Goal: Task Accomplishment & Management: Manage account settings

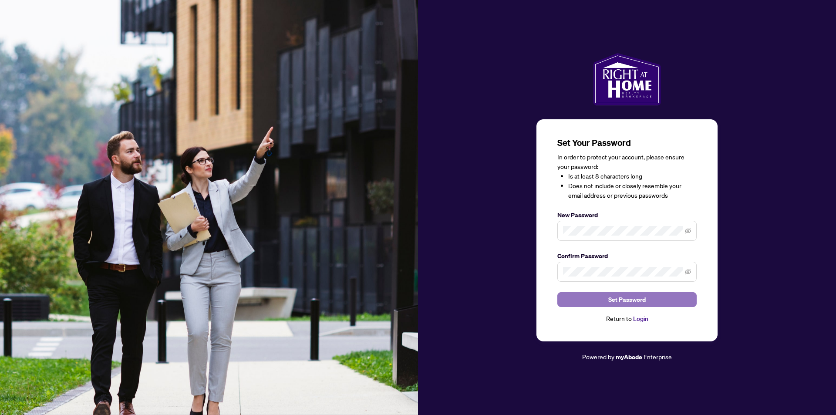
click at [634, 301] on span "Set Password" at bounding box center [627, 300] width 37 height 14
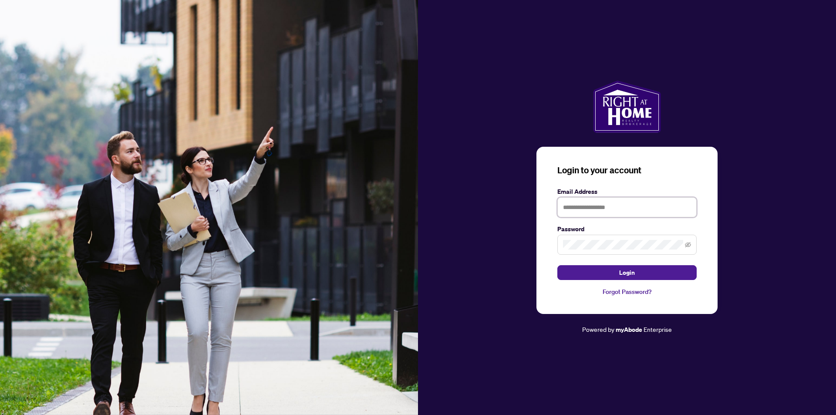
click at [637, 207] on input "text" at bounding box center [627, 207] width 139 height 20
type input "**********"
click at [636, 276] on button "Login" at bounding box center [627, 272] width 139 height 15
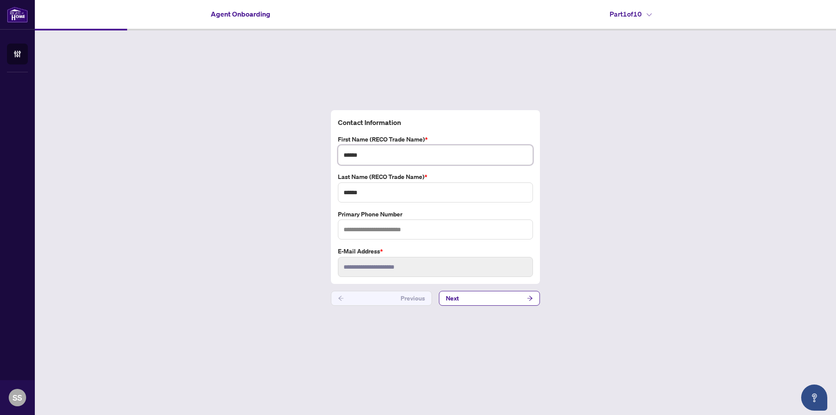
click at [371, 157] on input "******" at bounding box center [435, 155] width 195 height 20
click at [387, 192] on input "******" at bounding box center [435, 193] width 195 height 20
click at [421, 227] on input "text" at bounding box center [435, 230] width 195 height 20
type input "**********"
click at [492, 300] on button "Next" at bounding box center [489, 298] width 101 height 15
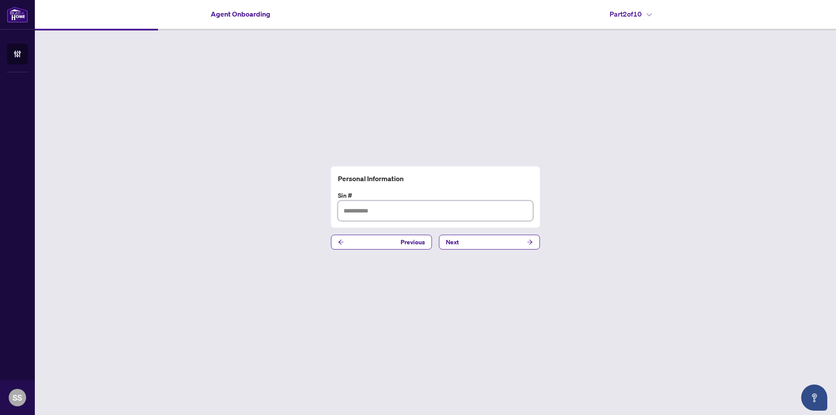
click at [406, 213] on input "text" at bounding box center [435, 211] width 195 height 20
click at [382, 211] on input "*********" at bounding box center [435, 211] width 195 height 20
type input "*********"
click at [476, 248] on button "Next" at bounding box center [489, 242] width 101 height 15
click at [410, 216] on input "text" at bounding box center [435, 211] width 195 height 20
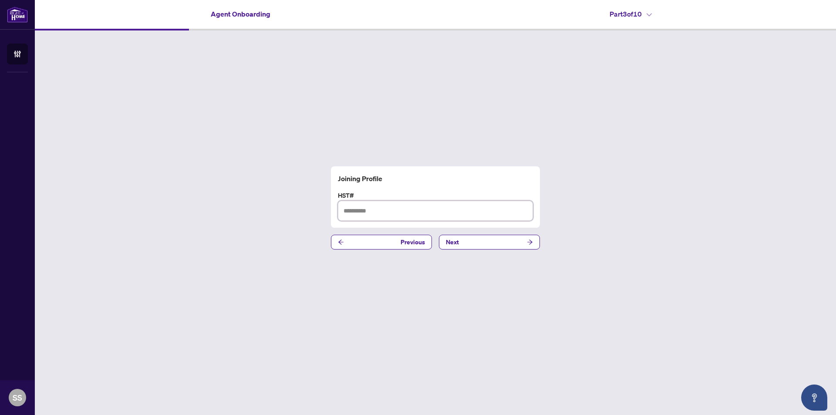
paste input "**********"
type input "**********"
click at [486, 245] on button "Next" at bounding box center [489, 242] width 101 height 15
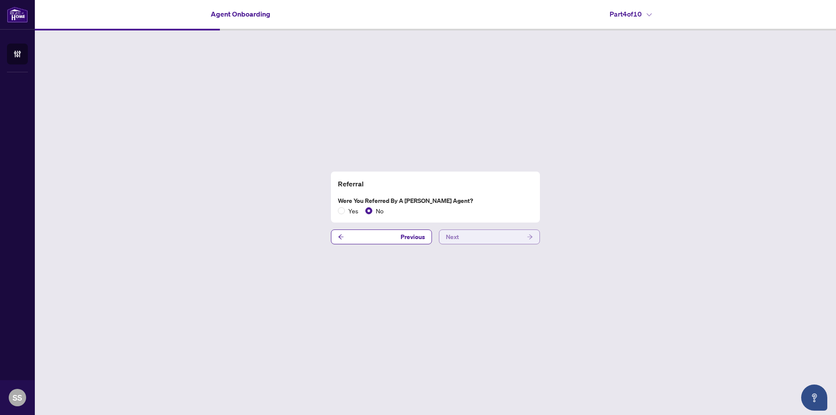
click at [486, 236] on button "Next" at bounding box center [489, 237] width 101 height 15
click at [374, 213] on span "No" at bounding box center [379, 211] width 15 height 10
click at [485, 238] on button "Next" at bounding box center [489, 237] width 101 height 15
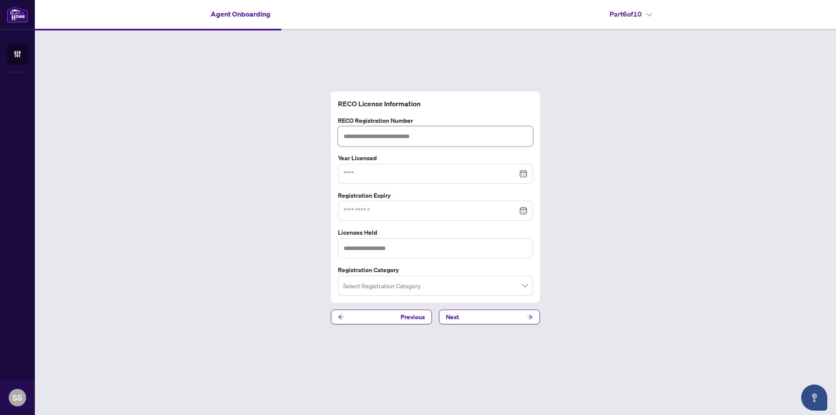
click at [372, 138] on input "text" at bounding box center [435, 136] width 195 height 20
paste input "*******"
type input "*******"
click at [373, 173] on input at bounding box center [431, 174] width 174 height 10
click at [469, 173] on input at bounding box center [431, 174] width 174 height 10
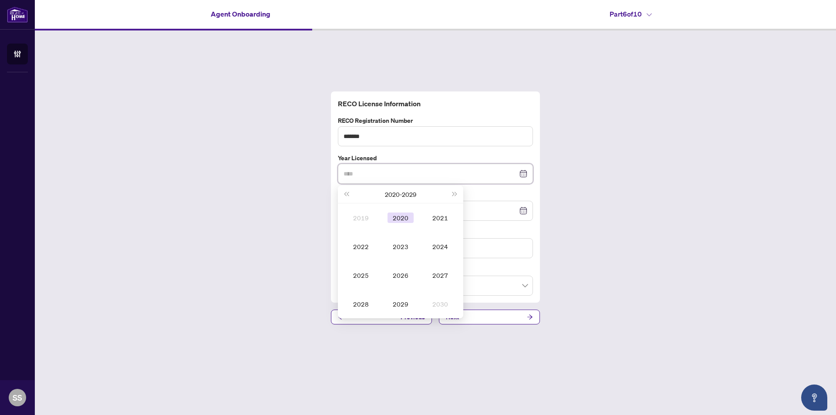
type input "****"
click at [402, 217] on div "2020" at bounding box center [401, 218] width 26 height 10
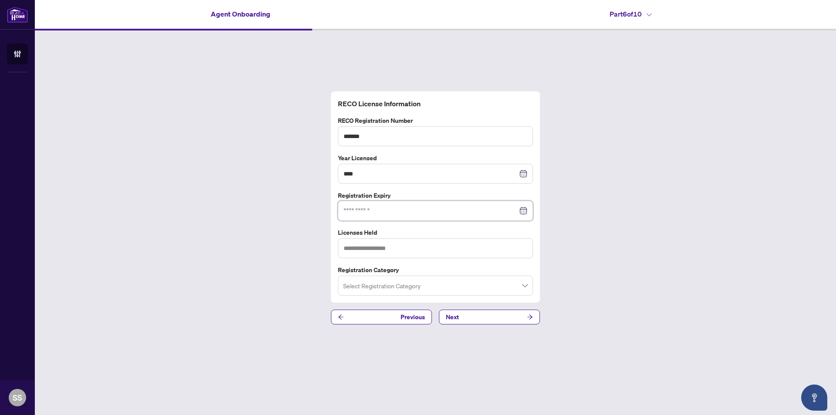
click at [384, 215] on input at bounding box center [431, 211] width 174 height 10
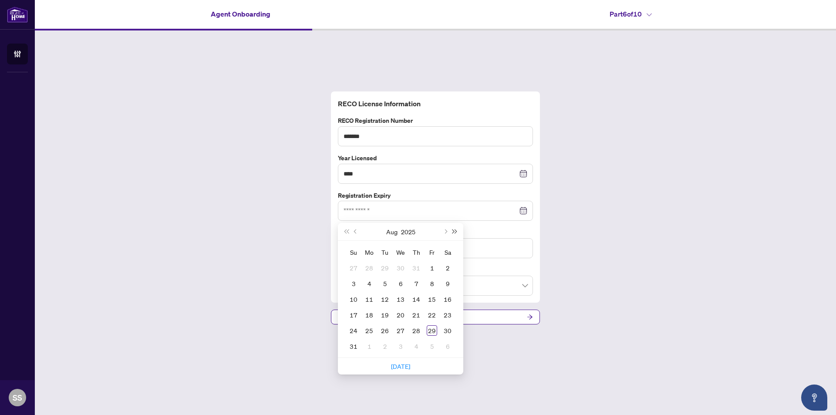
click at [456, 230] on span "Next year (Control + right)" at bounding box center [455, 232] width 4 height 4
click at [355, 232] on span "Previous month (PageUp)" at bounding box center [356, 232] width 4 height 4
click at [356, 232] on span "Previous month (PageUp)" at bounding box center [356, 232] width 4 height 4
type input "**********"
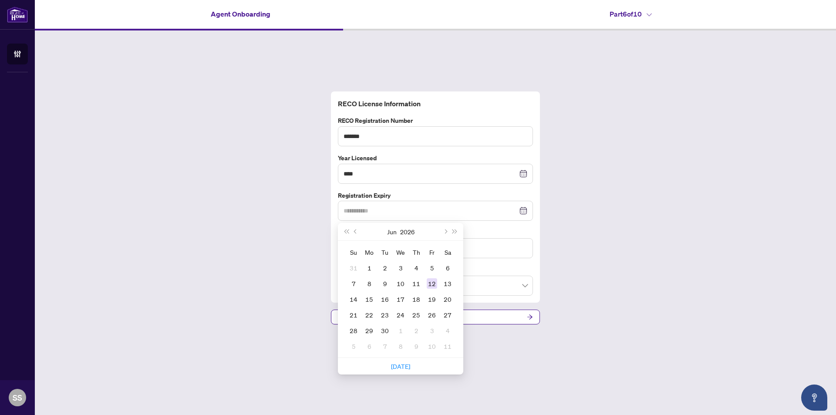
type input "**********"
click at [434, 286] on div "12" at bounding box center [432, 283] width 10 height 10
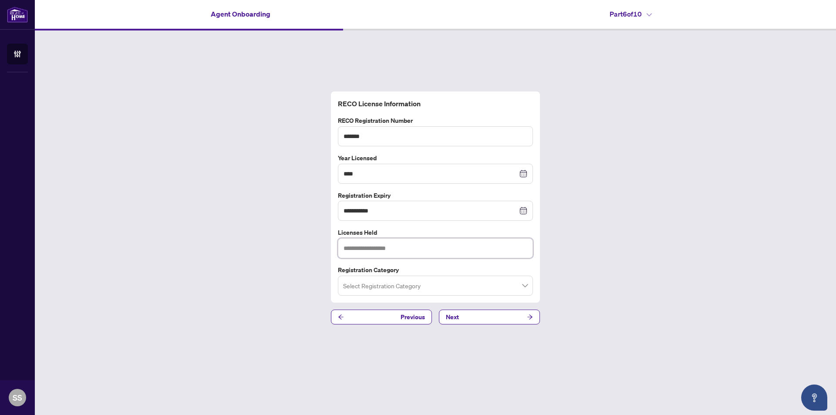
click at [371, 251] on input "text" at bounding box center [435, 248] width 195 height 20
click at [525, 288] on span at bounding box center [435, 285] width 185 height 17
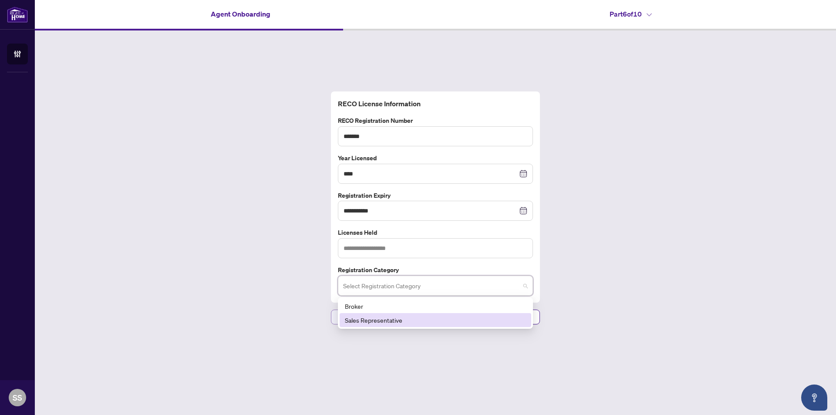
click at [373, 319] on div "Sales Representative" at bounding box center [435, 320] width 181 height 10
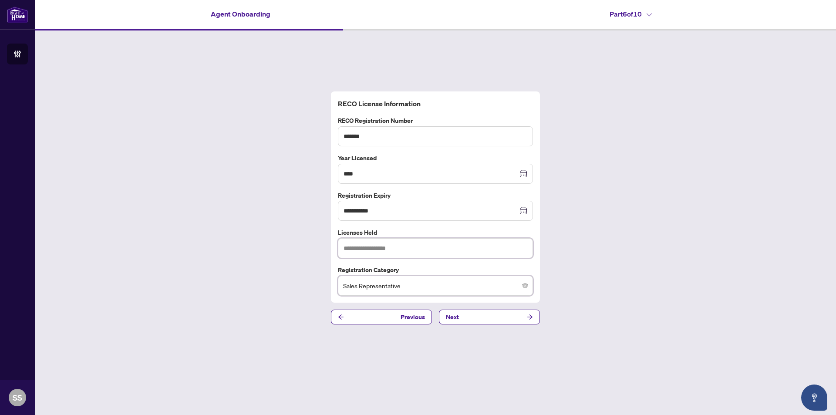
click at [397, 253] on input "text" at bounding box center [435, 248] width 195 height 20
type input "*******"
click at [473, 315] on button "Next" at bounding box center [489, 317] width 101 height 15
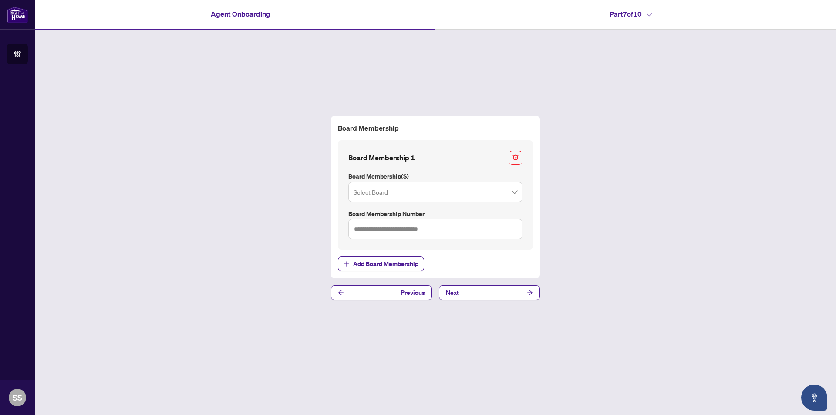
click at [514, 193] on span at bounding box center [436, 192] width 164 height 17
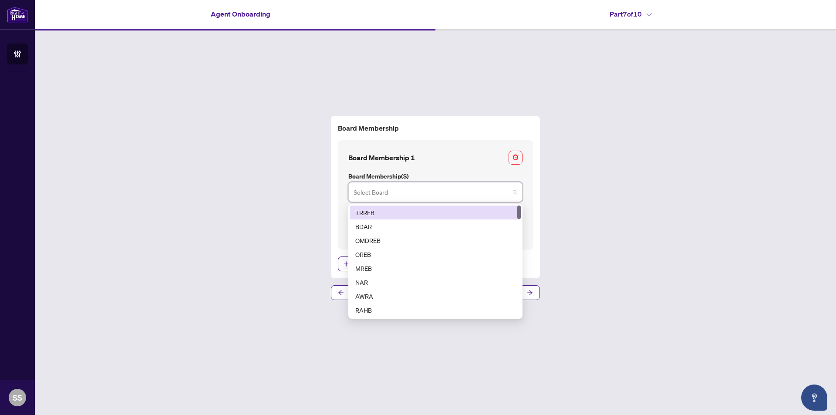
click at [384, 214] on div "TRREB" at bounding box center [435, 213] width 160 height 10
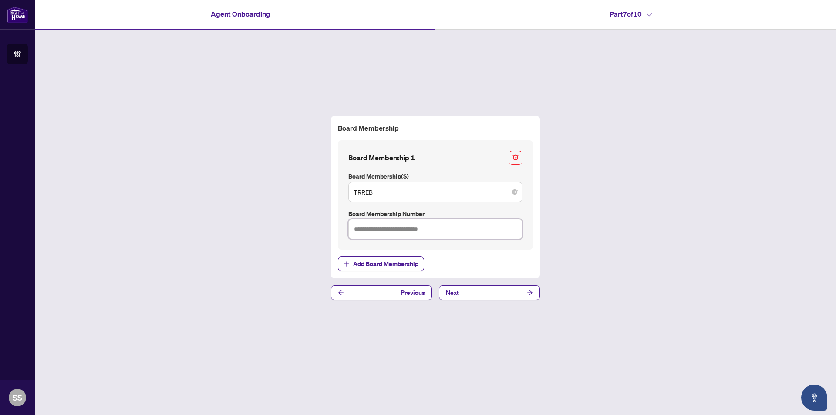
click at [404, 230] on input "text" at bounding box center [435, 229] width 174 height 20
type input "*******"
click at [489, 297] on button "Next" at bounding box center [489, 292] width 101 height 15
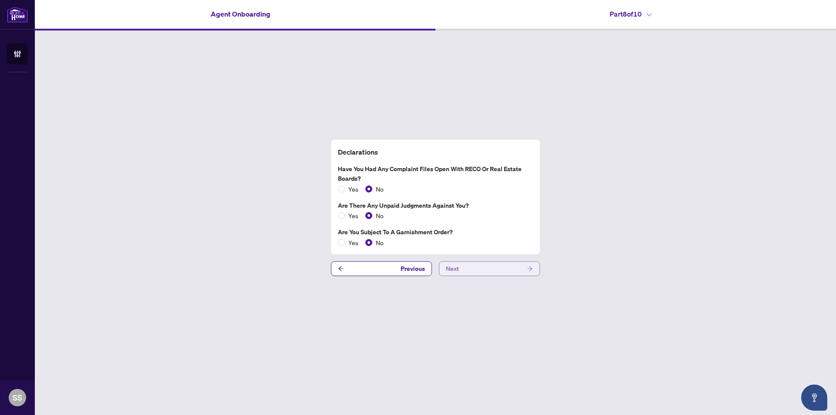
click at [492, 266] on button "Next" at bounding box center [489, 268] width 101 height 15
click at [469, 269] on button "Next" at bounding box center [489, 268] width 101 height 15
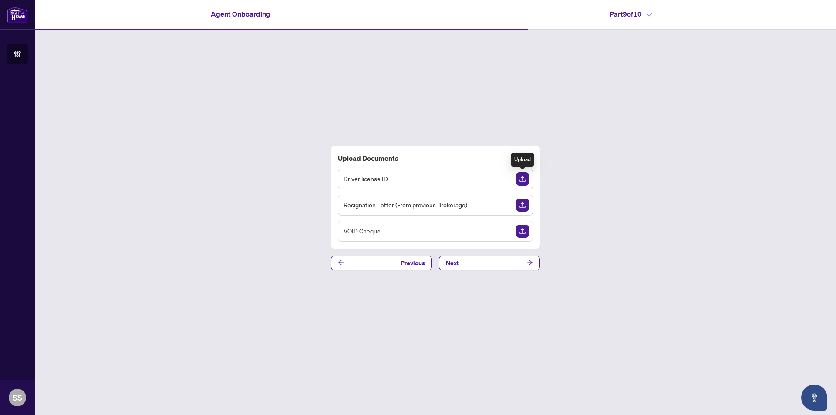
click at [523, 179] on img "Upload Document" at bounding box center [522, 178] width 13 height 13
click at [524, 231] on img "Upload Document" at bounding box center [522, 231] width 13 height 13
click at [502, 262] on button "Next" at bounding box center [489, 263] width 101 height 15
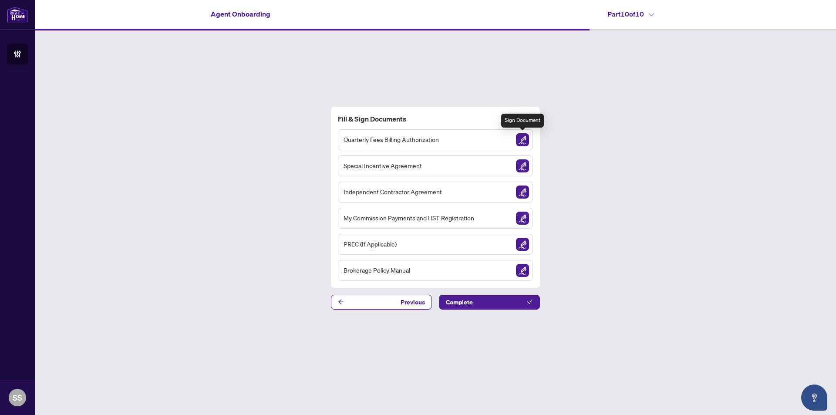
click at [525, 139] on img "Sign Document" at bounding box center [522, 139] width 13 height 13
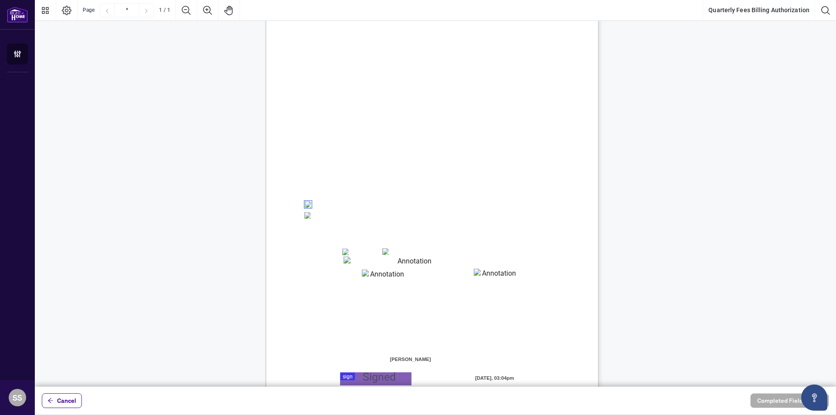
scroll to position [83, 0]
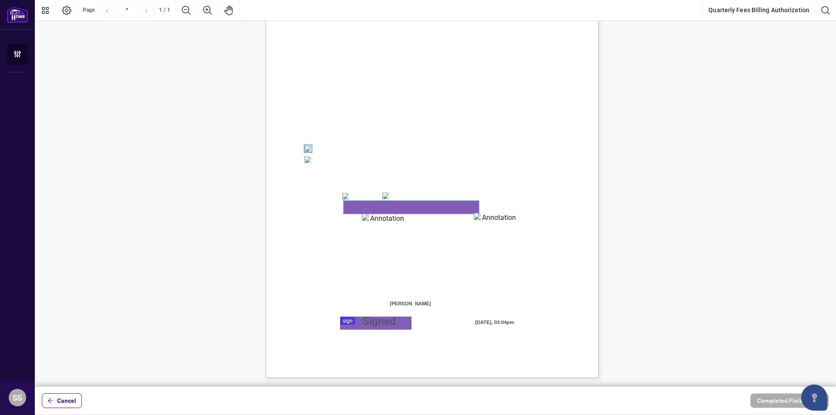
click at [373, 209] on textarea "01K3P39FSCKT2CTC7Q0Z14357M" at bounding box center [411, 207] width 135 height 13
click at [416, 210] on textarea "01K3P39FSCKT2CTC7Q0Z14357M" at bounding box center [411, 207] width 135 height 13
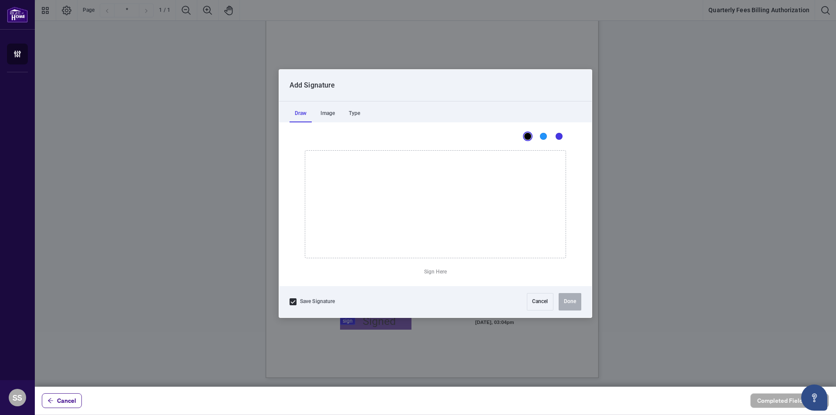
click at [377, 324] on div at bounding box center [435, 193] width 801 height 387
drag, startPoint x: 344, startPoint y: 229, endPoint x: 464, endPoint y: 219, distance: 120.6
click at [464, 219] on icon "Drawing canvas" at bounding box center [435, 204] width 260 height 107
drag, startPoint x: 364, startPoint y: 191, endPoint x: 373, endPoint y: 222, distance: 32.7
click at [373, 222] on icon "Drawing canvas" at bounding box center [435, 204] width 260 height 107
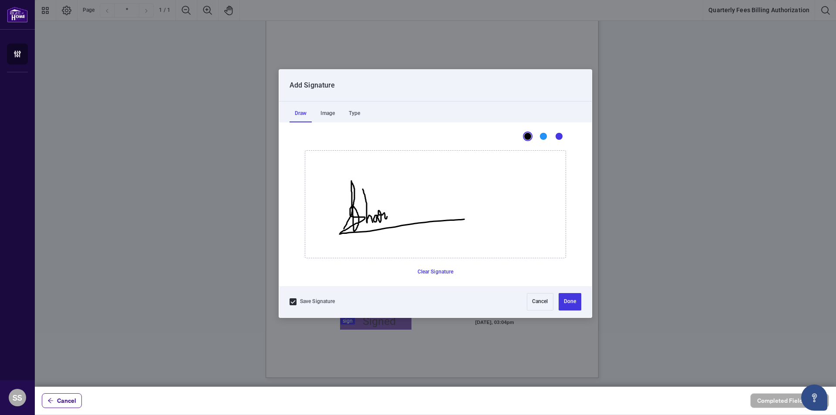
drag, startPoint x: 378, startPoint y: 216, endPoint x: 389, endPoint y: 217, distance: 10.5
click at [387, 218] on icon "Drawing canvas" at bounding box center [435, 204] width 260 height 107
drag, startPoint x: 391, startPoint y: 211, endPoint x: 399, endPoint y: 214, distance: 9.1
click at [399, 214] on icon "Drawing canvas" at bounding box center [435, 204] width 260 height 107
drag, startPoint x: 411, startPoint y: 209, endPoint x: 416, endPoint y: 214, distance: 6.8
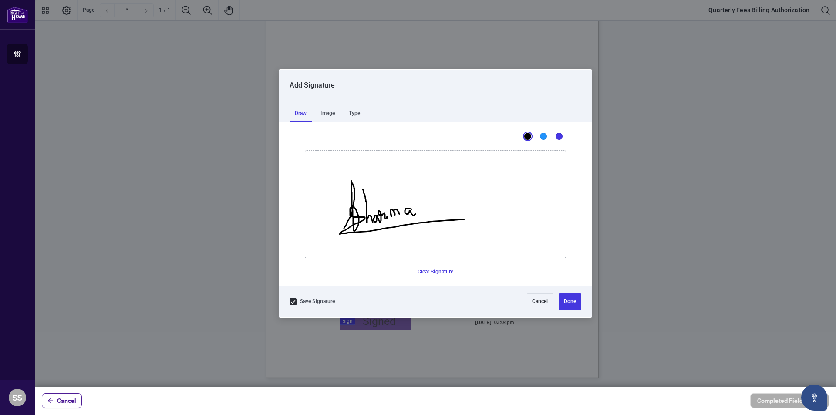
click at [416, 214] on icon "Drawing canvas" at bounding box center [435, 204] width 260 height 107
drag, startPoint x: 346, startPoint y: 246, endPoint x: 429, endPoint y: 235, distance: 84.3
click at [429, 235] on icon "Drawing canvas" at bounding box center [435, 204] width 260 height 107
click at [568, 303] on button "Done" at bounding box center [570, 301] width 23 height 17
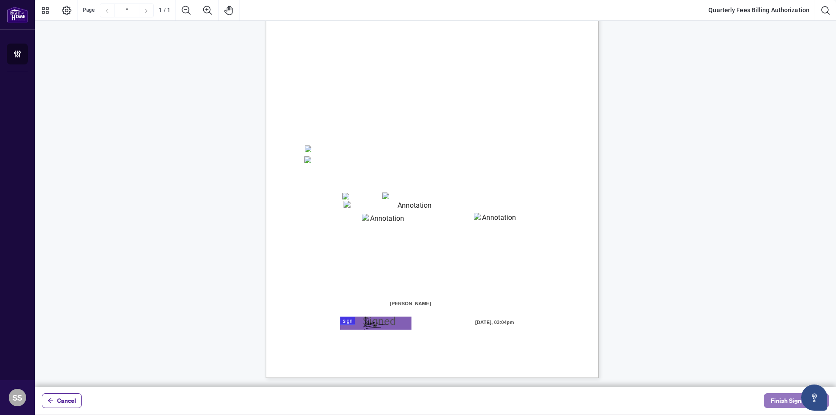
click at [774, 402] on span "Finish Signing" at bounding box center [790, 401] width 39 height 14
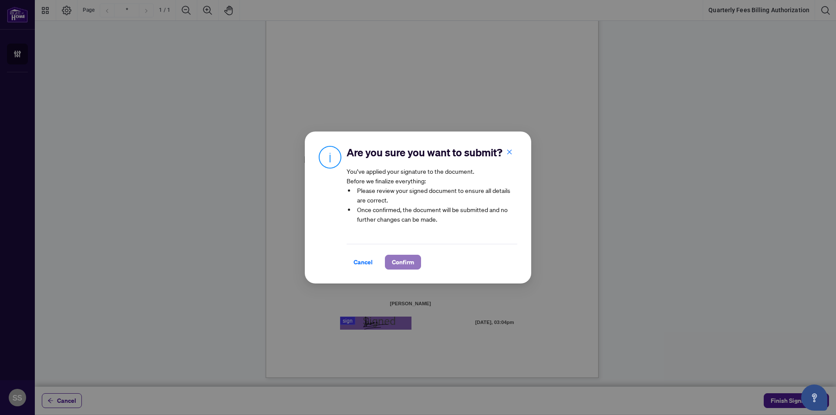
click at [407, 264] on span "Confirm" at bounding box center [403, 262] width 22 height 14
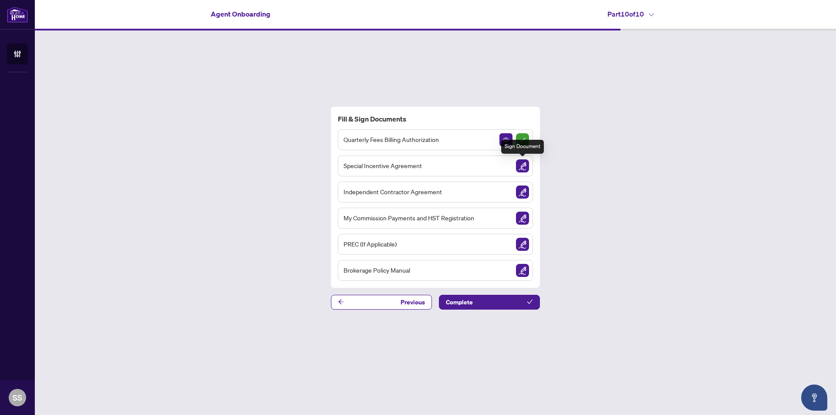
click at [524, 166] on img "Sign Document" at bounding box center [522, 165] width 13 height 13
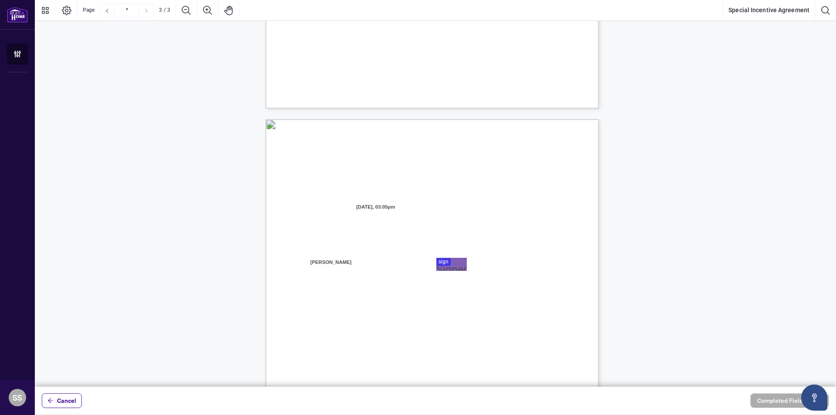
scroll to position [784, 0]
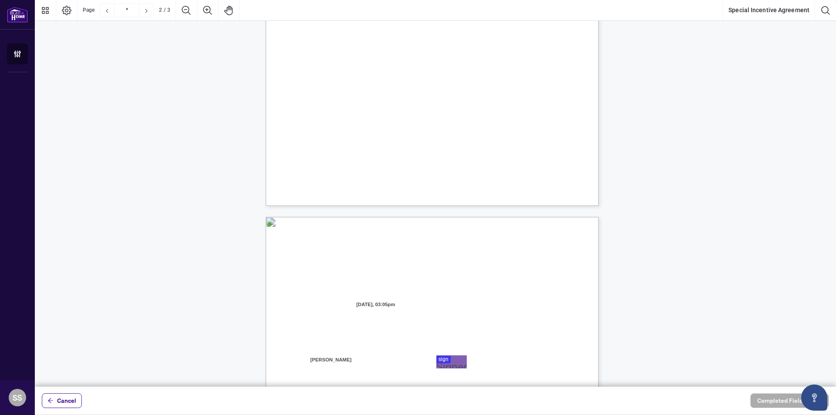
type input "*"
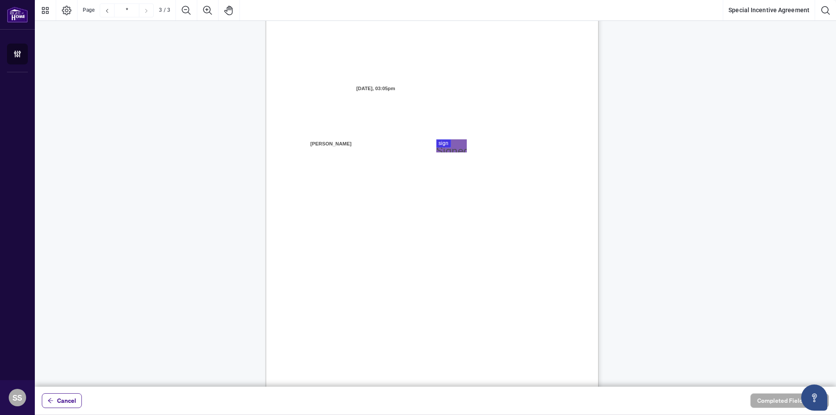
scroll to position [915, 0]
click at [449, 150] on div at bounding box center [435, 193] width 801 height 387
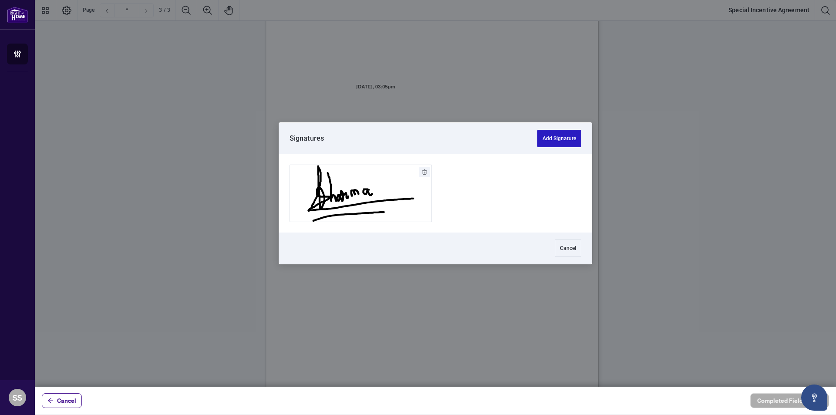
click at [557, 142] on button "Add Signature" at bounding box center [560, 138] width 44 height 17
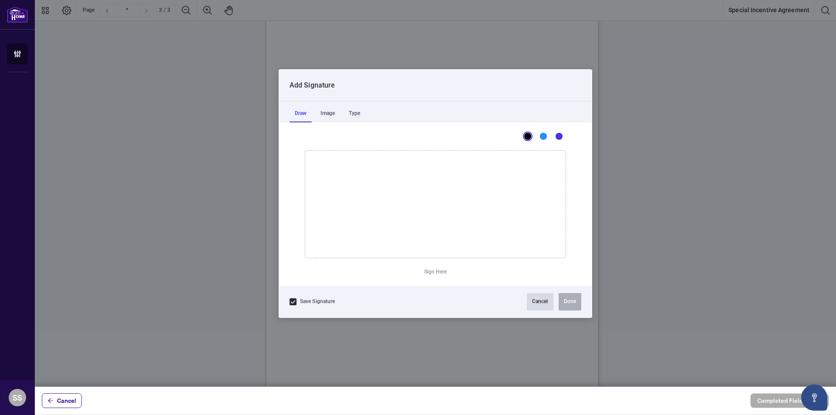
click at [540, 303] on button "Cancel" at bounding box center [540, 301] width 27 height 17
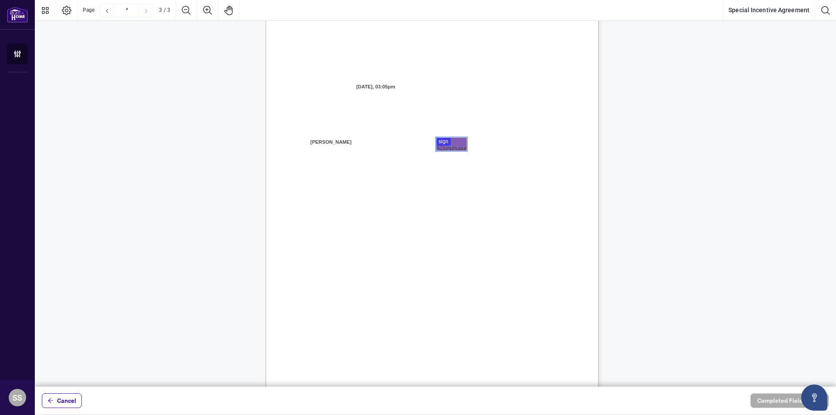
click at [450, 144] on div at bounding box center [435, 193] width 801 height 387
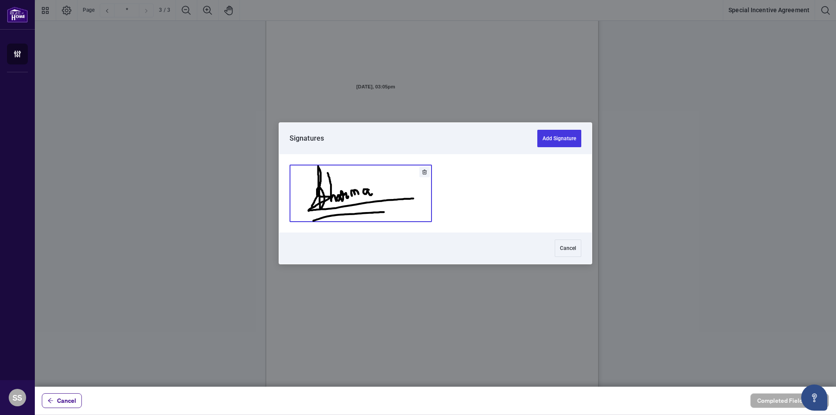
click at [346, 196] on button "Add Signature" at bounding box center [361, 193] width 142 height 57
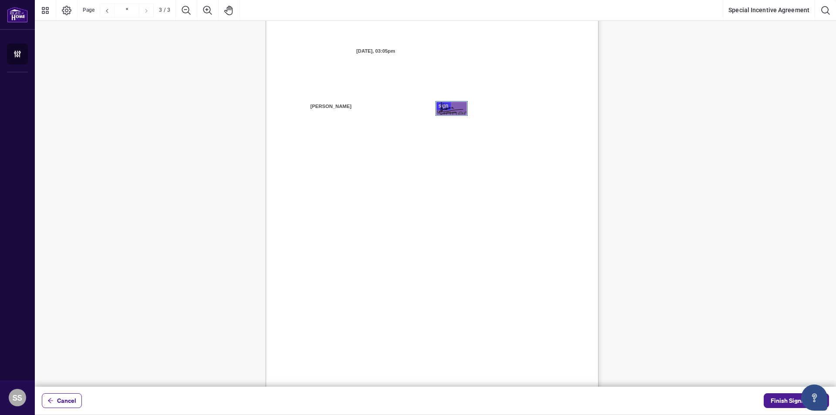
scroll to position [967, 0]
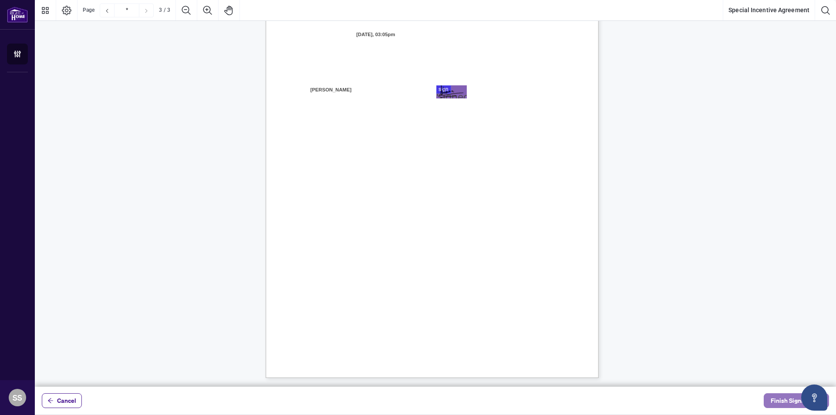
click at [782, 404] on span "Finish Signing" at bounding box center [790, 401] width 39 height 14
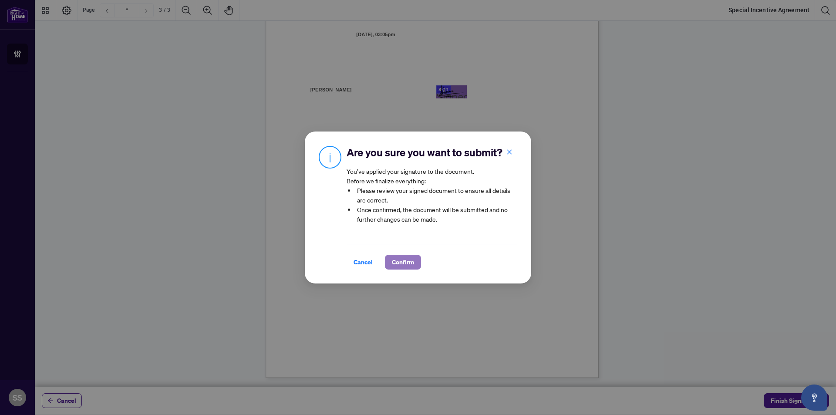
click at [405, 260] on span "Confirm" at bounding box center [403, 262] width 22 height 14
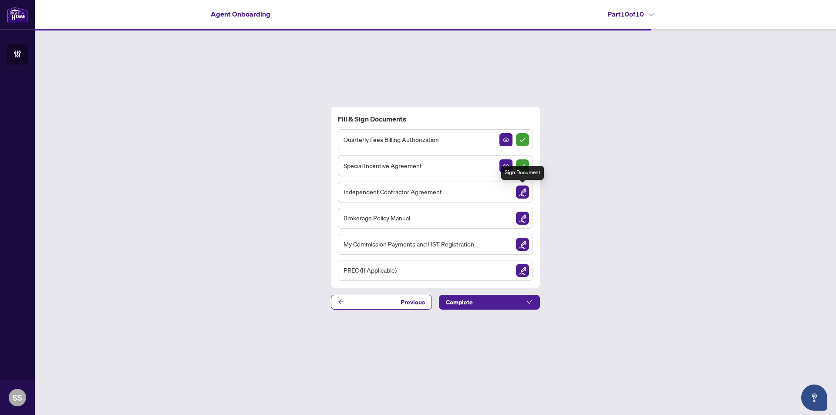
click at [525, 194] on img "Sign Document" at bounding box center [522, 192] width 13 height 13
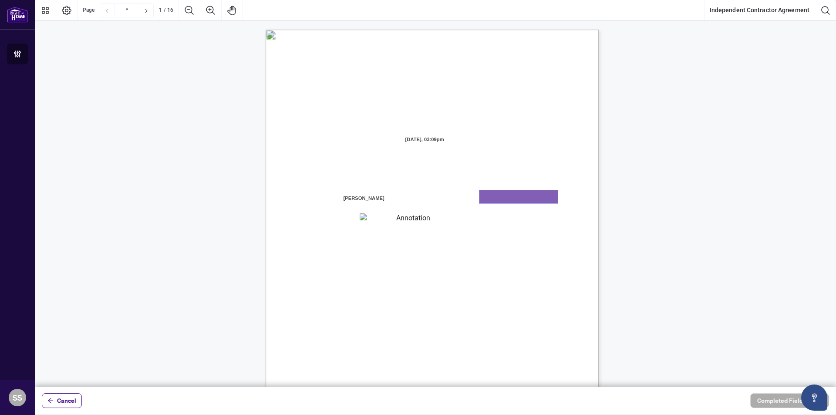
click at [505, 198] on textarea "01K2N7ZVXADQDZS13CP82GTG0Z" at bounding box center [519, 196] width 78 height 13
type textarea "********"
click at [436, 221] on textarea "01K2N800VRNZWEDT7GS4268ZBH" at bounding box center [410, 218] width 100 height 11
type textarea "**********"
click at [402, 271] on div "INDEPENDENT CONTRACTOR AGREEMENT THIS AGREEMENT is made as of (the “Effective D…" at bounding box center [474, 299] width 416 height 539
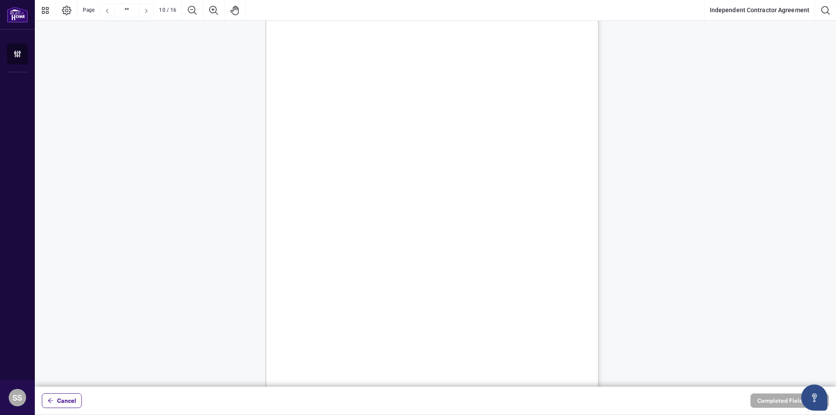
scroll to position [4312, 0]
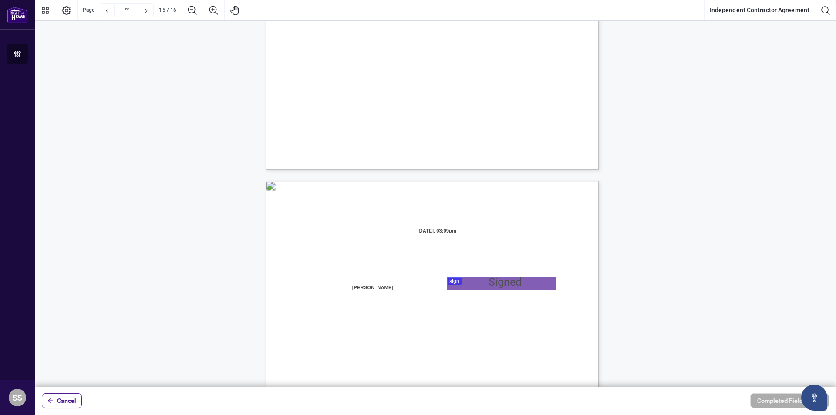
type input "**"
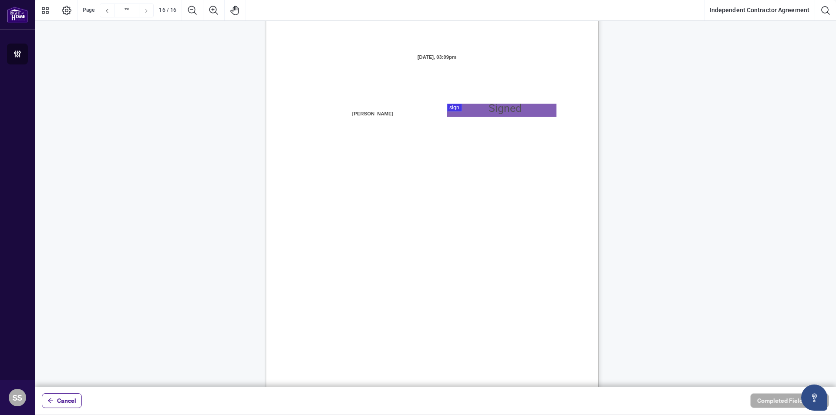
scroll to position [6665, 0]
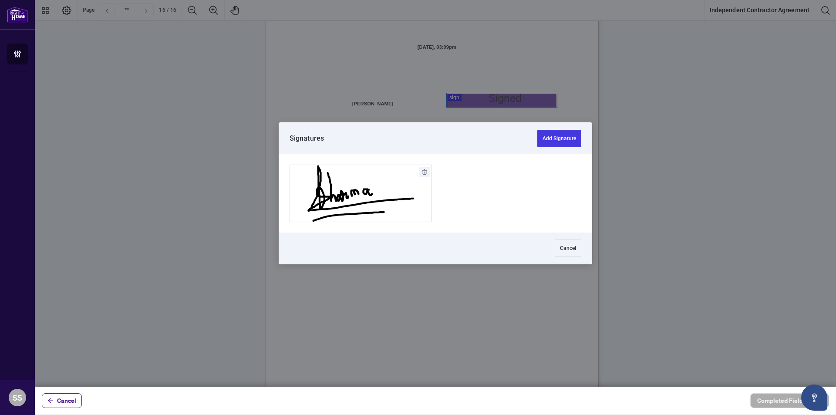
click at [485, 101] on div at bounding box center [435, 193] width 801 height 387
click at [367, 210] on button "Add Signature" at bounding box center [361, 193] width 142 height 57
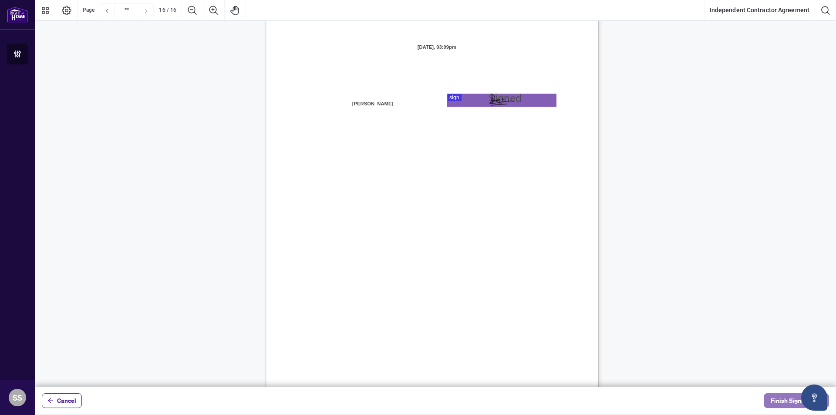
click at [776, 401] on span "Finish Signing" at bounding box center [790, 401] width 39 height 14
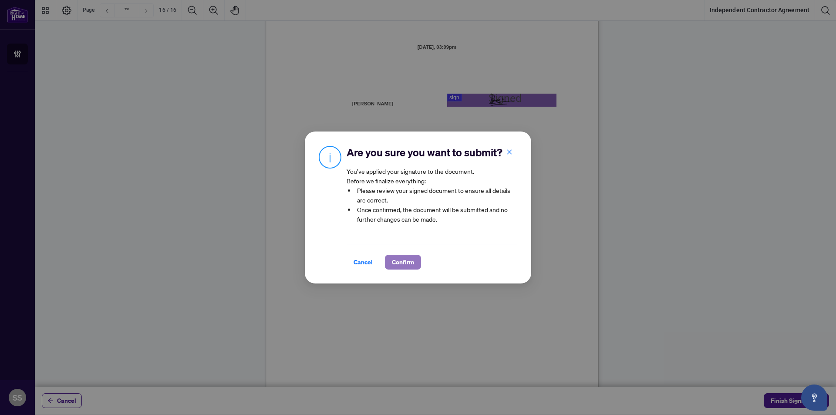
click at [409, 266] on span "Confirm" at bounding box center [403, 262] width 22 height 14
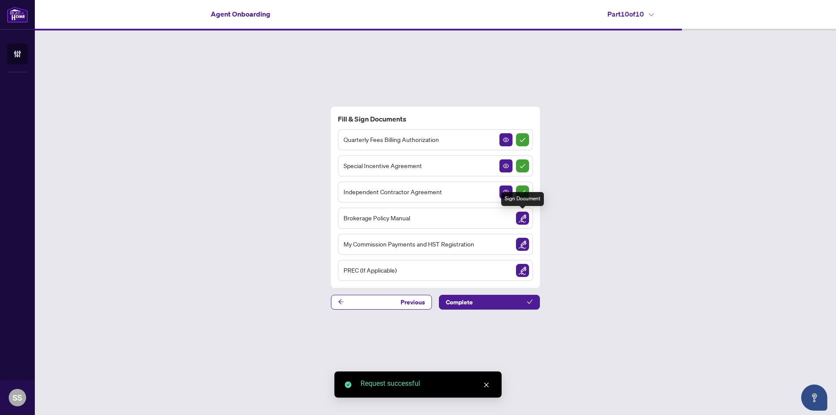
click at [525, 221] on img "Sign Document" at bounding box center [522, 218] width 13 height 13
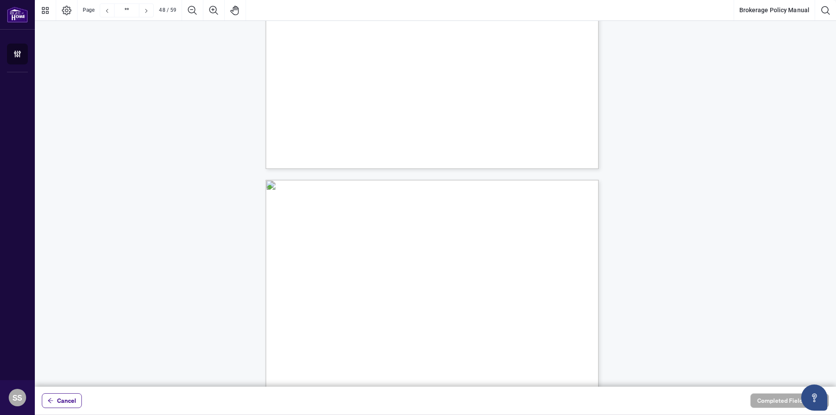
scroll to position [20934, 0]
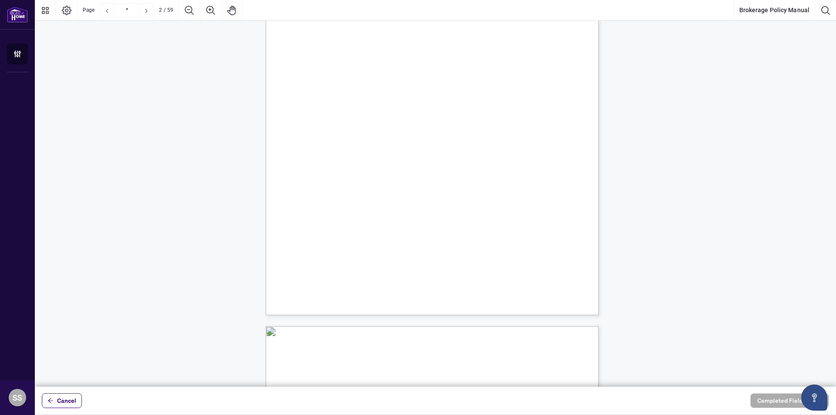
type input "*"
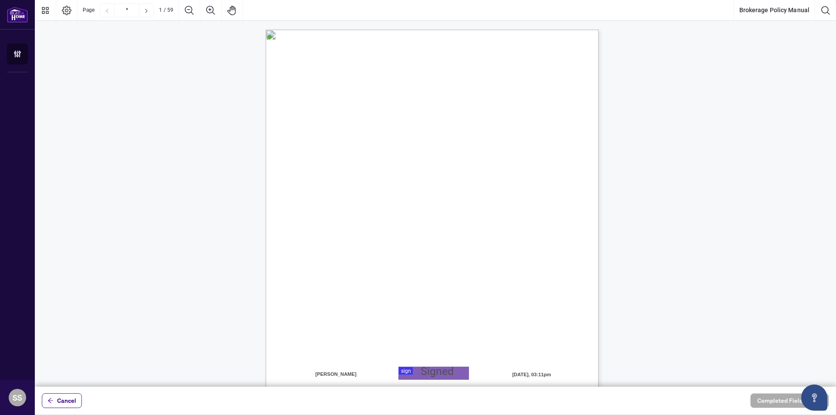
scroll to position [218, 0]
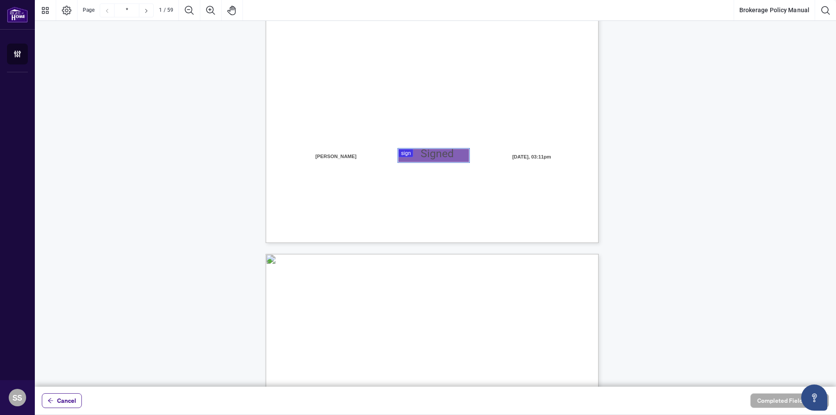
click at [439, 156] on div at bounding box center [435, 193] width 801 height 387
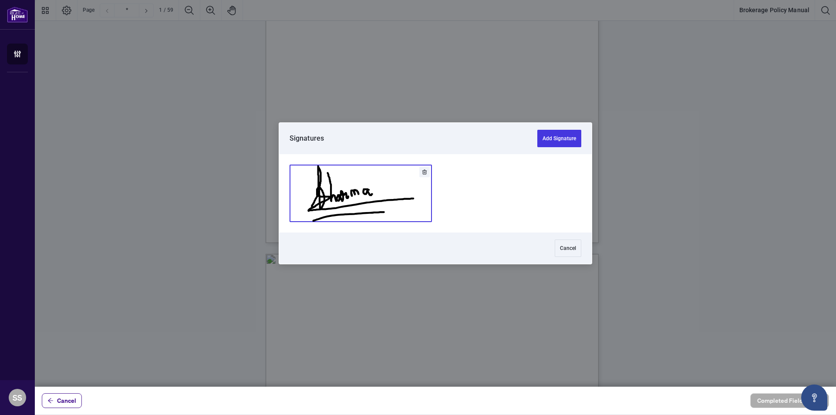
click at [340, 204] on button "Add Signature" at bounding box center [361, 193] width 142 height 57
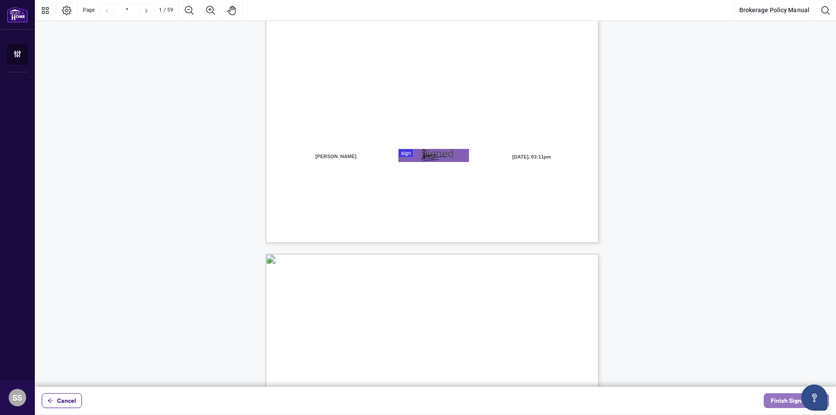
click at [775, 401] on span "Finish Signing" at bounding box center [790, 401] width 39 height 14
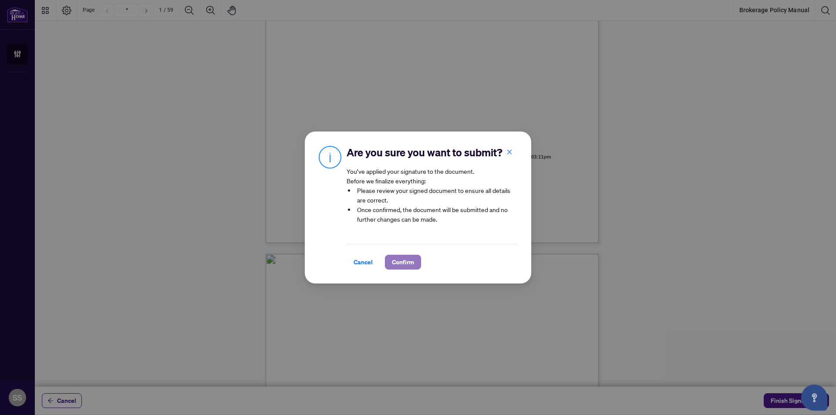
click at [399, 264] on span "Confirm" at bounding box center [403, 262] width 22 height 14
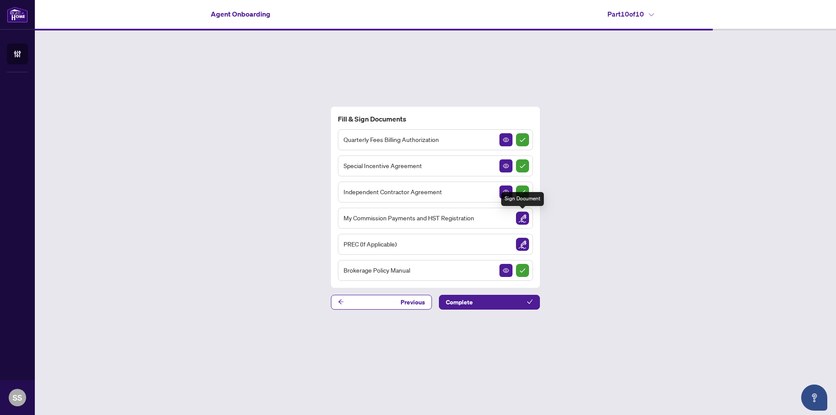
click at [526, 221] on img "Sign Document" at bounding box center [522, 218] width 13 height 13
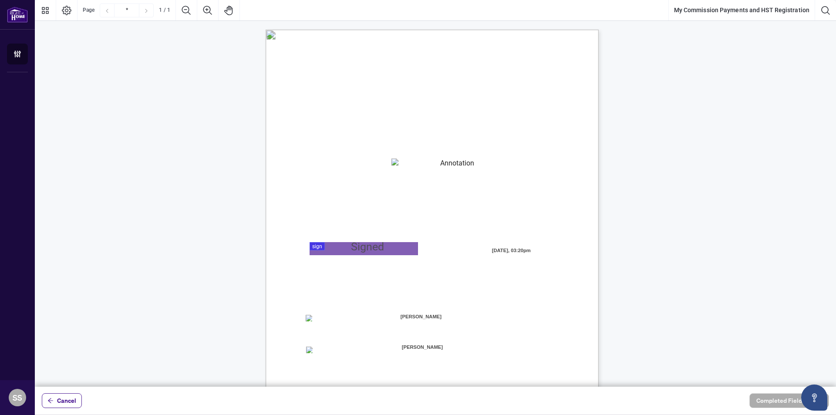
click at [399, 168] on textarea "01K2N82W0617PR3KA8X9DYAB9F" at bounding box center [454, 165] width 125 height 13
paste textarea "*******"
type textarea "*******"
drag, startPoint x: 410, startPoint y: 160, endPoint x: 386, endPoint y: 156, distance: 24.2
click at [386, 156] on div "MY COMMISSION PAYMENTS AND HST REGISTRATION For Right at Home Realty to pay out…" at bounding box center [432, 245] width 333 height 431
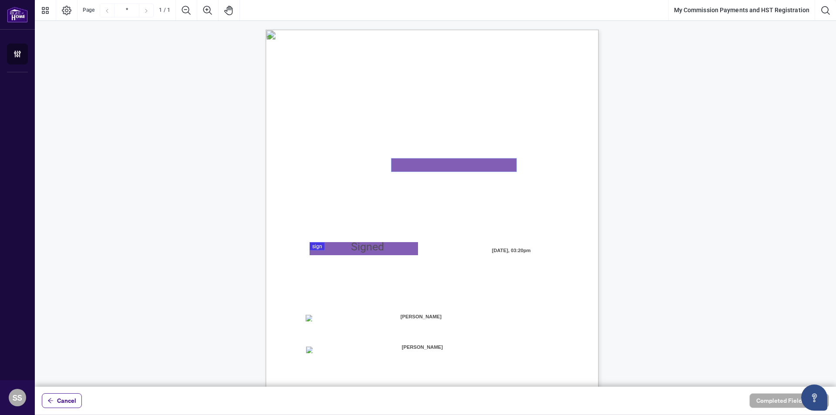
paste textarea "**********"
type textarea "**********"
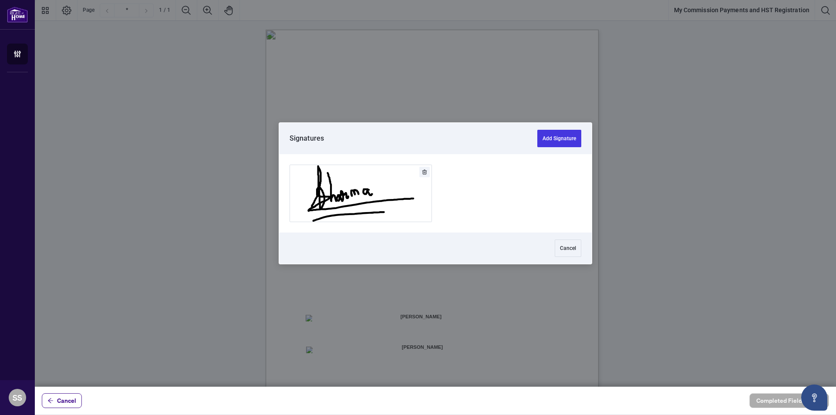
click at [375, 250] on div at bounding box center [435, 193] width 801 height 387
click at [347, 203] on button "Add Signature" at bounding box center [361, 193] width 142 height 57
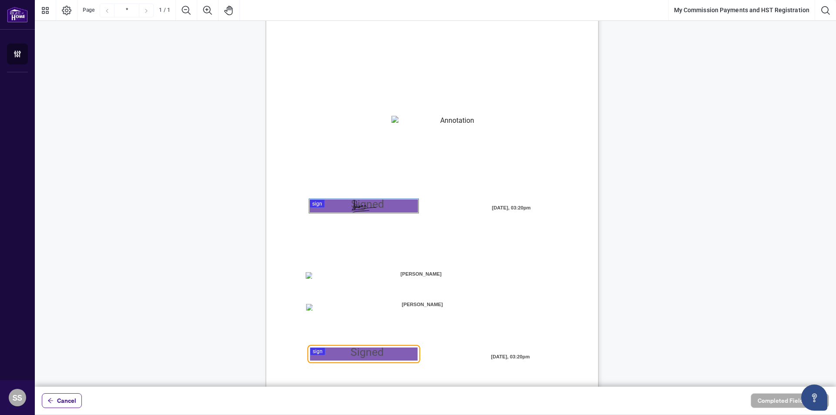
scroll to position [83, 0]
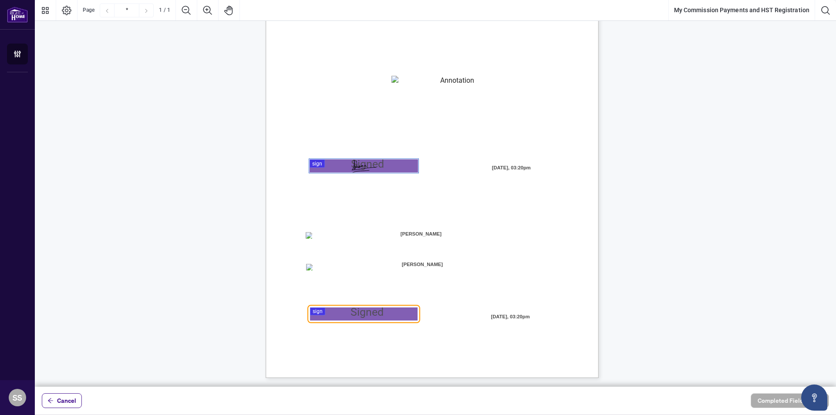
click at [413, 233] on span "[PERSON_NAME]" at bounding box center [420, 234] width 109 height 13
drag, startPoint x: 313, startPoint y: 236, endPoint x: 315, endPoint y: 257, distance: 21.1
click at [315, 257] on div "MY COMMISSION PAYMENTS AND HST REGISTRATION For Right at Home Realty to pay out…" at bounding box center [474, 216] width 416 height 539
click at [342, 236] on span "Direct Deposit:" at bounding box center [332, 237] width 36 height 8
click at [389, 238] on span "[PERSON_NAME]" at bounding box center [420, 234] width 109 height 13
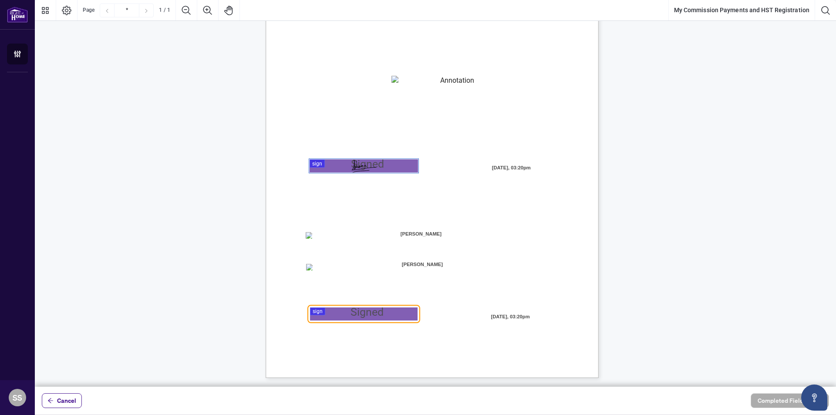
click at [339, 312] on div at bounding box center [435, 193] width 801 height 387
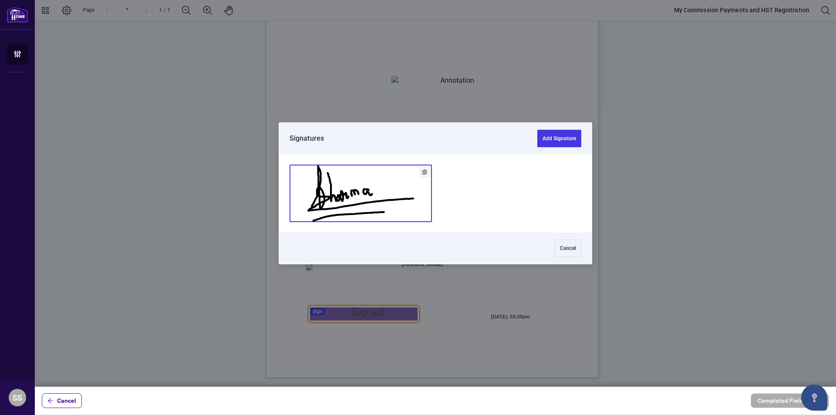
click at [344, 209] on button "Add Signature" at bounding box center [361, 193] width 142 height 57
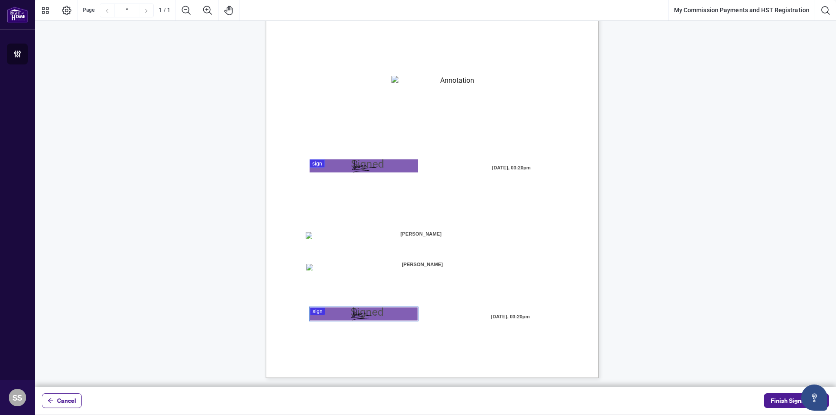
click at [304, 234] on div "MY COMMISSION PAYMENTS AND HST REGISTRATION For Right at Home Realty to pay out…" at bounding box center [474, 216] width 416 height 539
drag, startPoint x: 305, startPoint y: 234, endPoint x: 358, endPoint y: 252, distance: 56.2
click at [358, 252] on div "MY COMMISSION PAYMENTS AND HST REGISTRATION For Right at Home Realty to pay out…" at bounding box center [474, 216] width 416 height 539
click at [788, 402] on span "Finish Signing" at bounding box center [790, 401] width 39 height 14
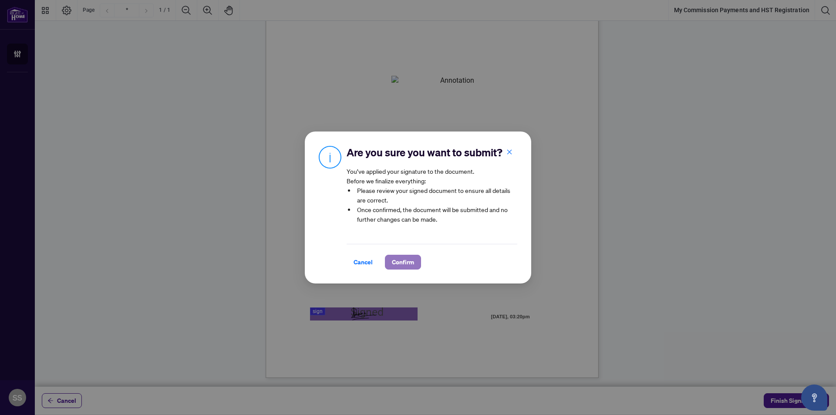
click at [416, 265] on button "Confirm" at bounding box center [403, 262] width 36 height 15
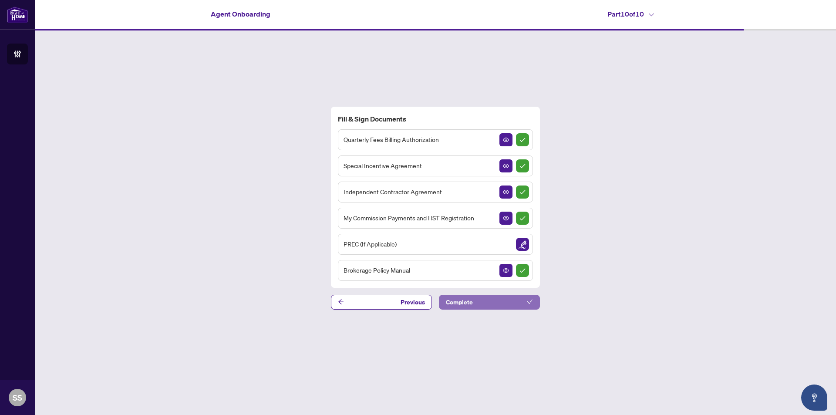
click at [512, 302] on button "Complete" at bounding box center [489, 302] width 101 height 15
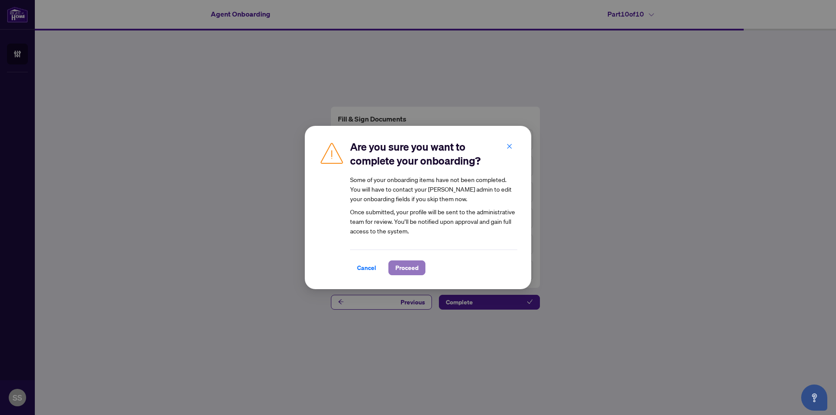
click at [418, 267] on span "Proceed" at bounding box center [407, 268] width 23 height 14
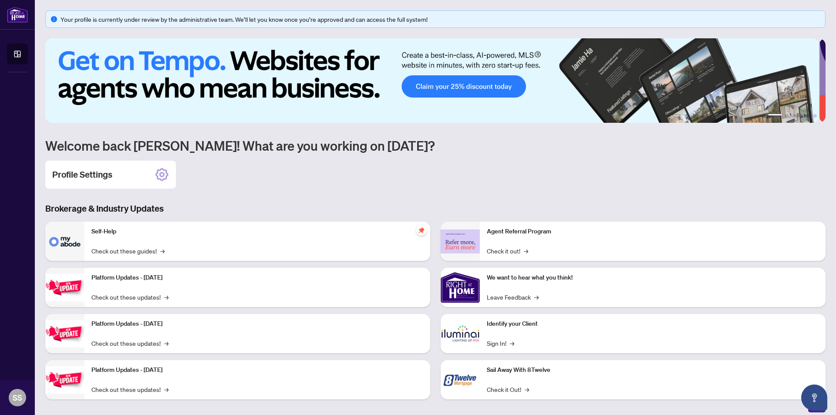
scroll to position [7, 0]
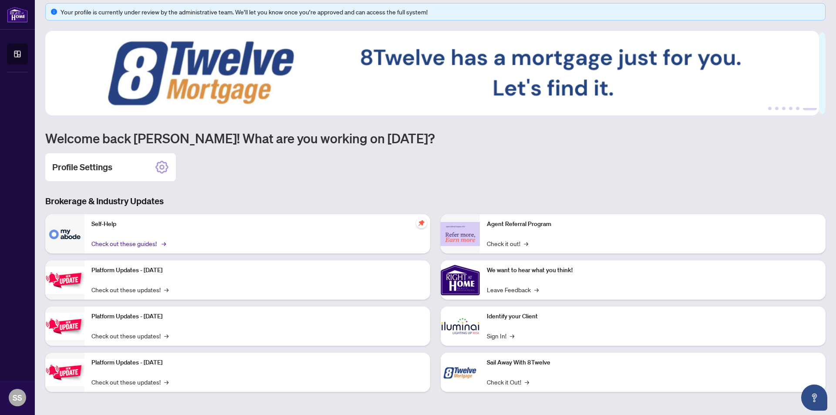
click at [140, 243] on link "Check out these guides! →" at bounding box center [127, 244] width 73 height 10
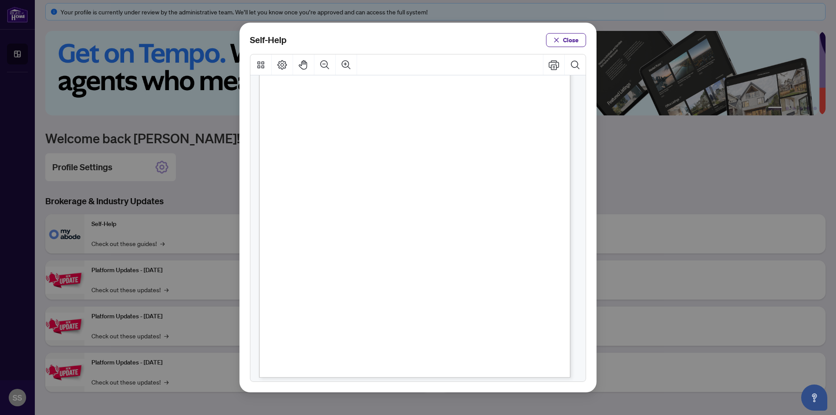
scroll to position [528, 0]
click at [553, 42] on button "Close" at bounding box center [566, 40] width 40 height 14
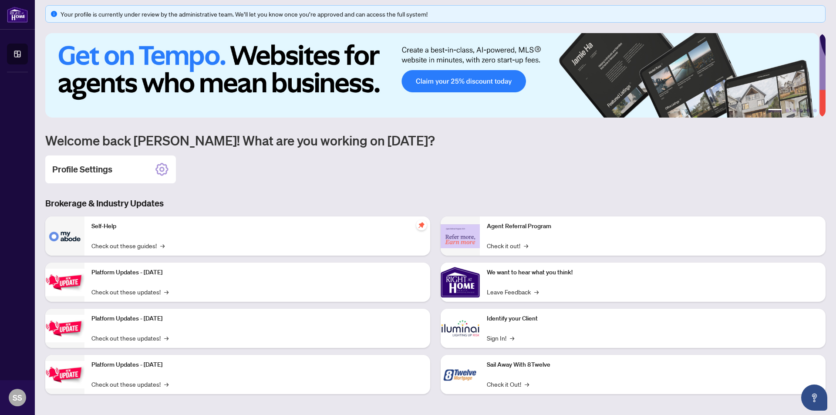
scroll to position [7, 0]
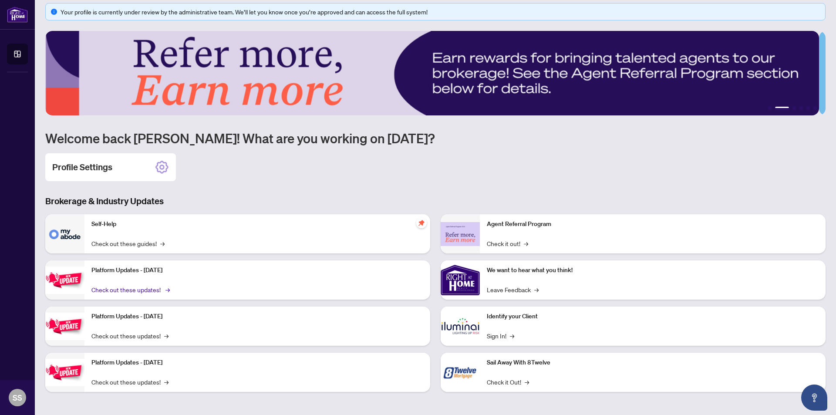
click at [149, 288] on link "Check out these updates! →" at bounding box center [129, 290] width 77 height 10
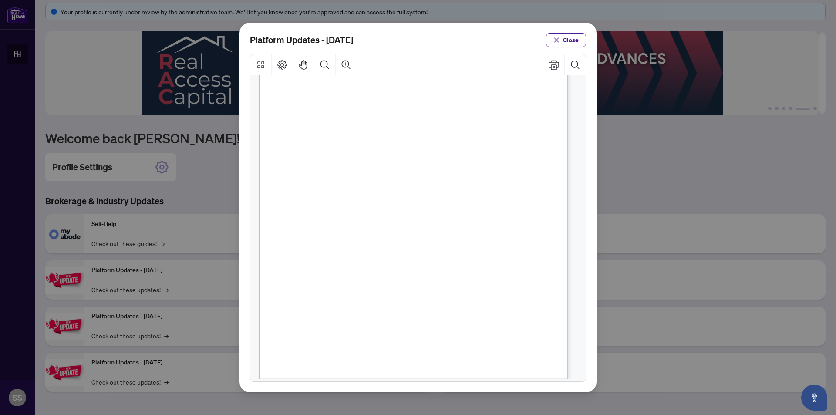
scroll to position [113, 0]
click at [567, 40] on span "Close" at bounding box center [571, 40] width 16 height 14
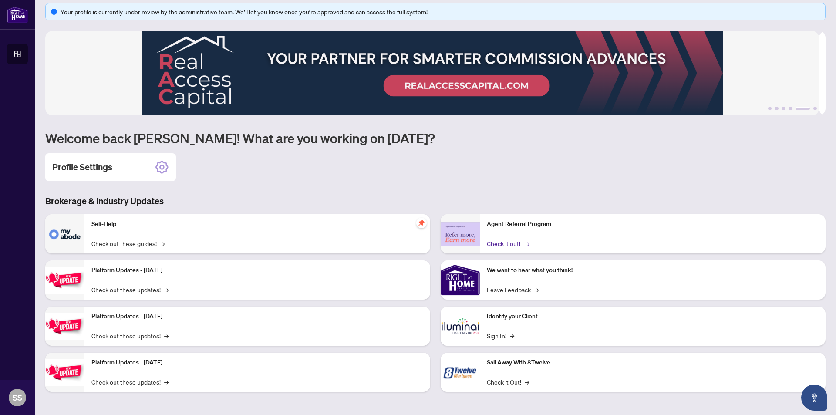
click at [507, 245] on link "Check it out! →" at bounding box center [507, 244] width 41 height 10
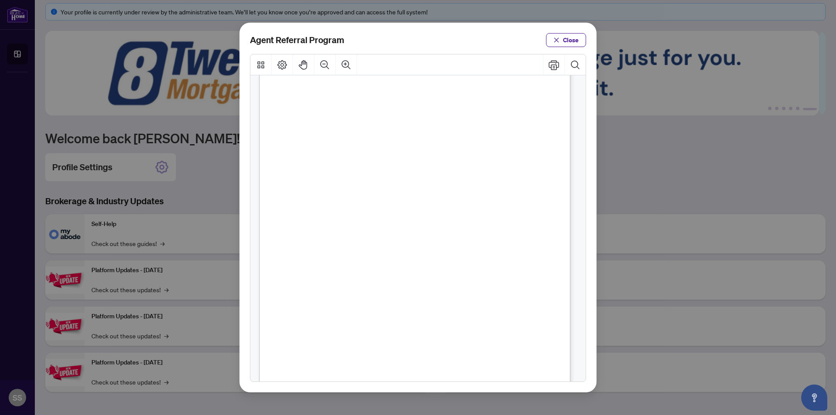
scroll to position [87, 0]
click at [577, 37] on span "Close" at bounding box center [571, 40] width 16 height 14
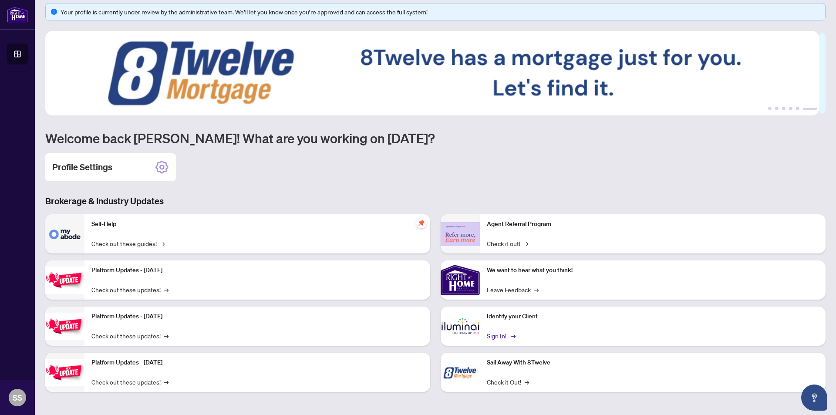
click at [498, 335] on link "Sign In! →" at bounding box center [500, 336] width 27 height 10
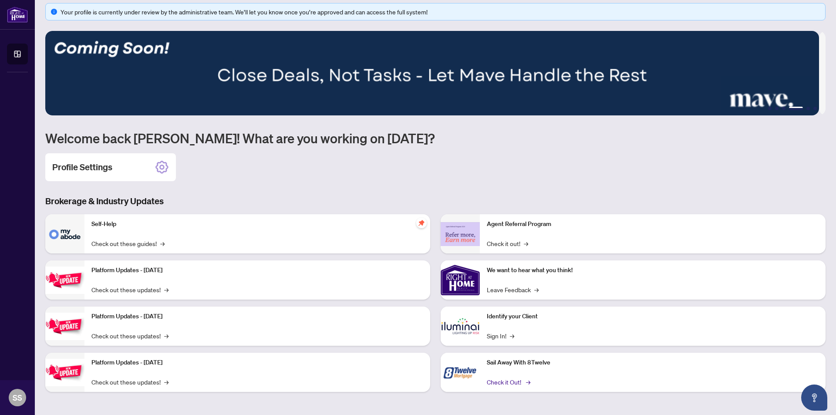
click at [494, 380] on link "Check it Out! →" at bounding box center [508, 382] width 42 height 10
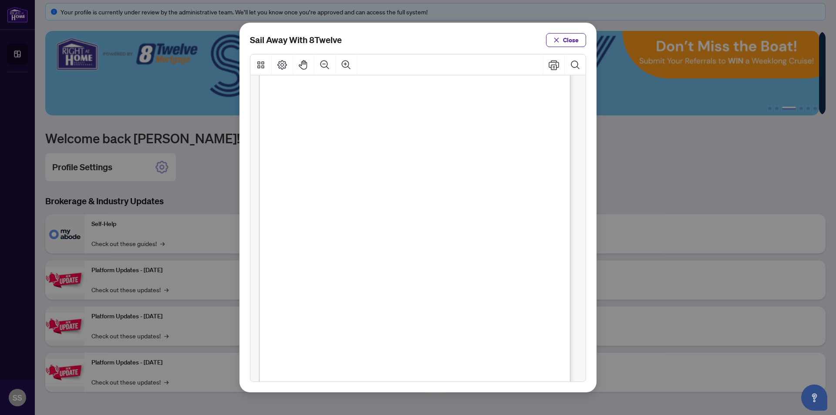
scroll to position [114, 0]
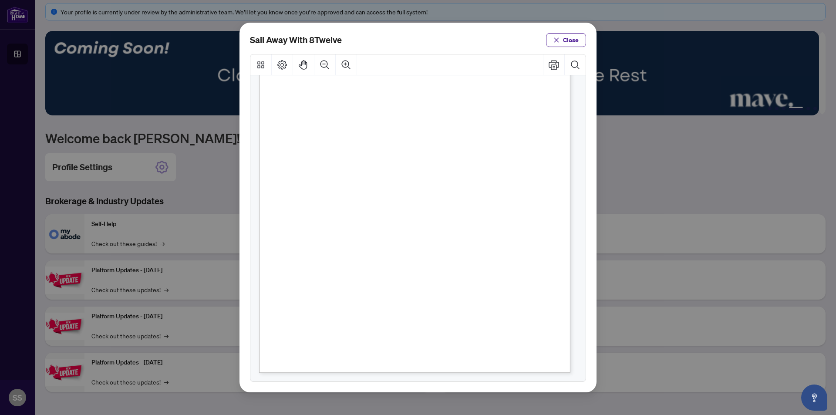
click at [571, 39] on span "Close" at bounding box center [571, 40] width 16 height 14
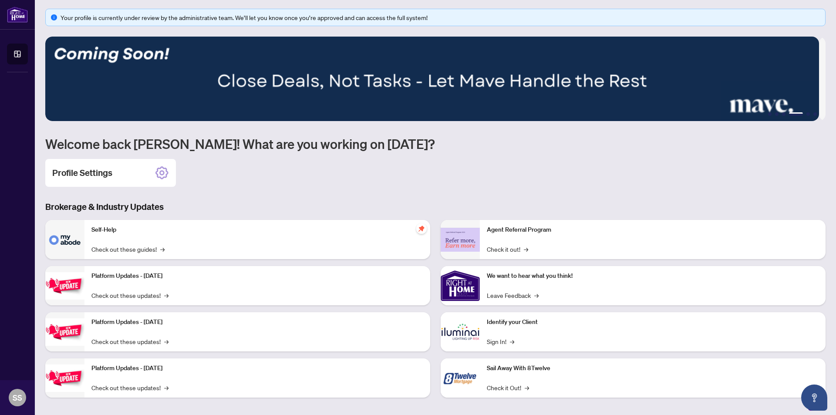
scroll to position [0, 0]
